Goal: Transaction & Acquisition: Book appointment/travel/reservation

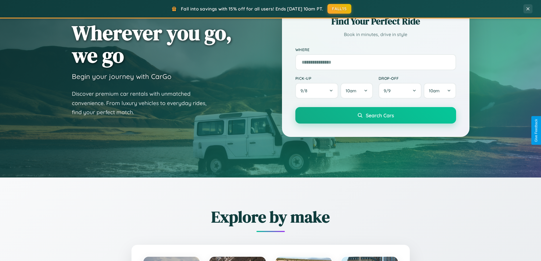
scroll to position [391, 0]
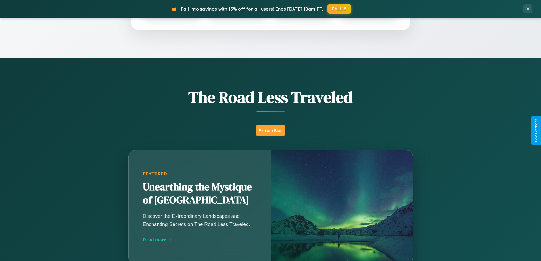
click at [270, 130] on button "Explore Blog" at bounding box center [271, 130] width 30 height 11
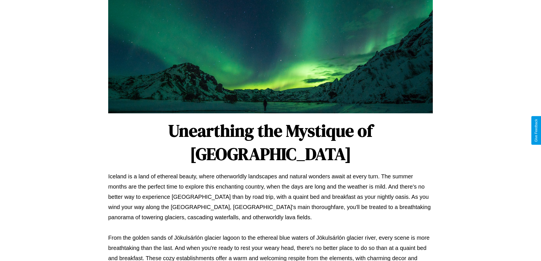
scroll to position [184, 0]
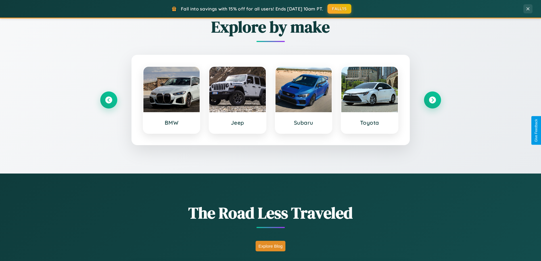
scroll to position [17, 0]
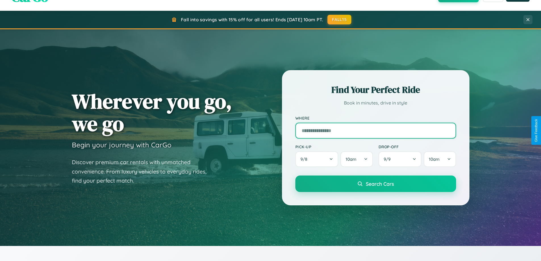
click at [375, 130] on input "text" at bounding box center [375, 131] width 161 height 16
type input "**********"
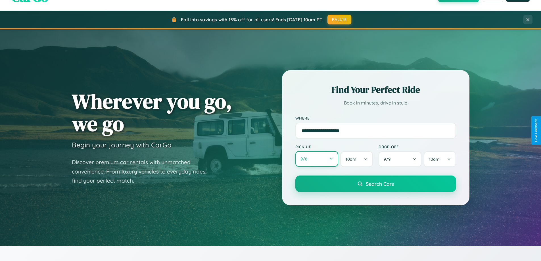
click at [317, 159] on button "9 / 8" at bounding box center [316, 159] width 43 height 16
select select "*"
select select "****"
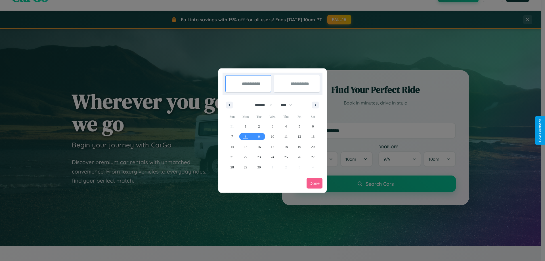
drag, startPoint x: 261, startPoint y: 105, endPoint x: 273, endPoint y: 114, distance: 14.5
click at [261, 105] on select "******* ******** ***** ***** *** **** **** ****** ********* ******* ******** **…" at bounding box center [263, 104] width 24 height 9
click at [313, 146] on span "20" at bounding box center [312, 147] width 3 height 10
type input "**********"
click at [313, 157] on span "27" at bounding box center [312, 157] width 3 height 10
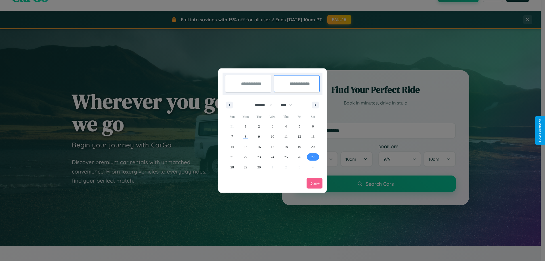
type input "**********"
click at [315, 183] on button "Done" at bounding box center [315, 183] width 16 height 11
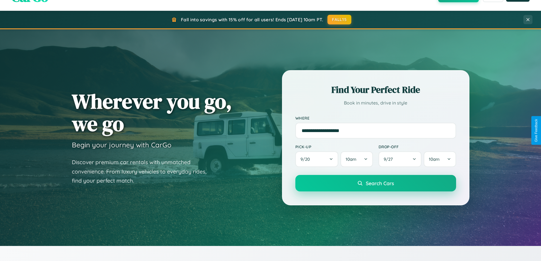
click at [375, 183] on span "Search Cars" at bounding box center [380, 183] width 28 height 6
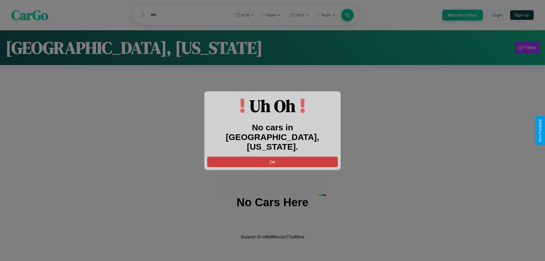
click at [273, 156] on button "OK" at bounding box center [272, 161] width 131 height 11
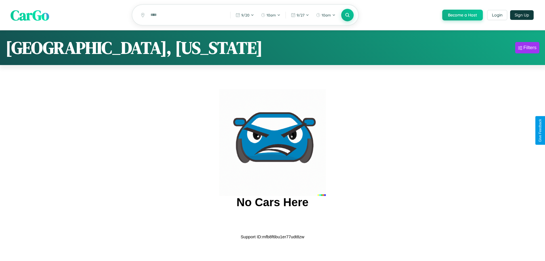
click at [30, 15] on span "CarGo" at bounding box center [30, 15] width 39 height 20
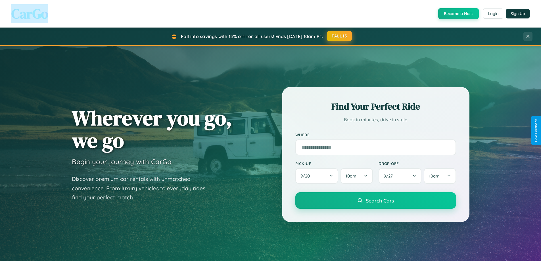
click at [340, 36] on button "FALL15" at bounding box center [339, 36] width 25 height 10
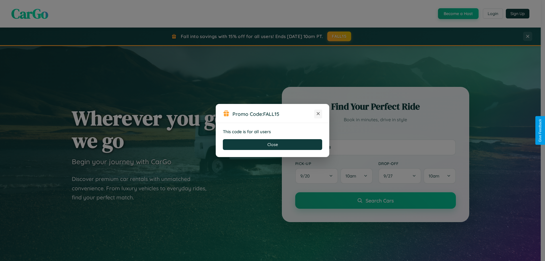
click at [318, 114] on icon at bounding box center [318, 114] width 6 height 6
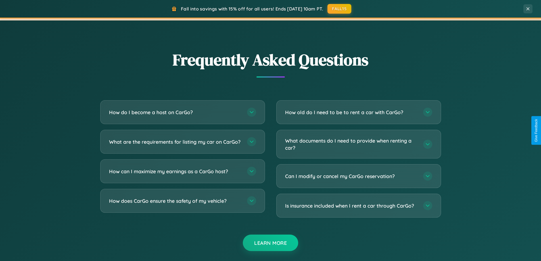
scroll to position [1092, 0]
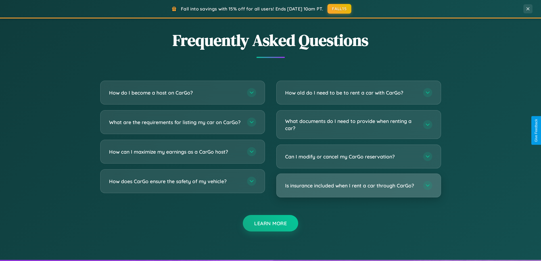
click at [358, 186] on h3 "Is insurance included when I rent a car through CarGo?" at bounding box center [351, 185] width 132 height 7
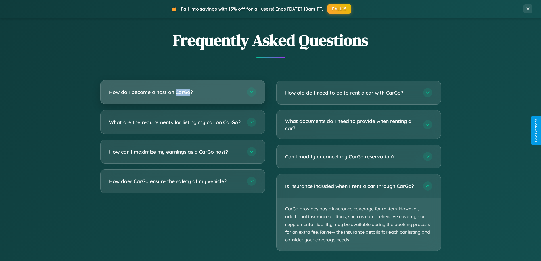
click at [182, 92] on h3 "How do I become a host on CarGo?" at bounding box center [175, 92] width 132 height 7
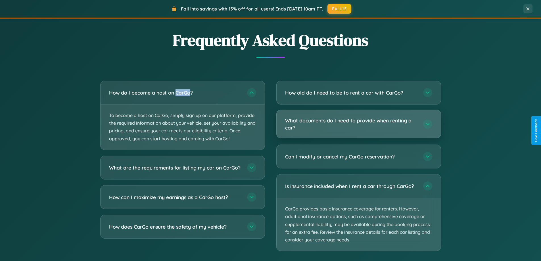
click at [358, 124] on h3 "What documents do I need to provide when renting a car?" at bounding box center [351, 124] width 132 height 14
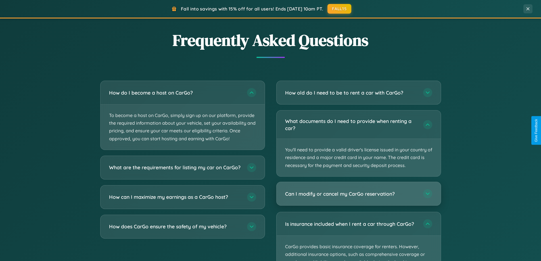
click at [358, 194] on h3 "Can I modify or cancel my CarGo reservation?" at bounding box center [351, 193] width 132 height 7
